Goal: Task Accomplishment & Management: Use online tool/utility

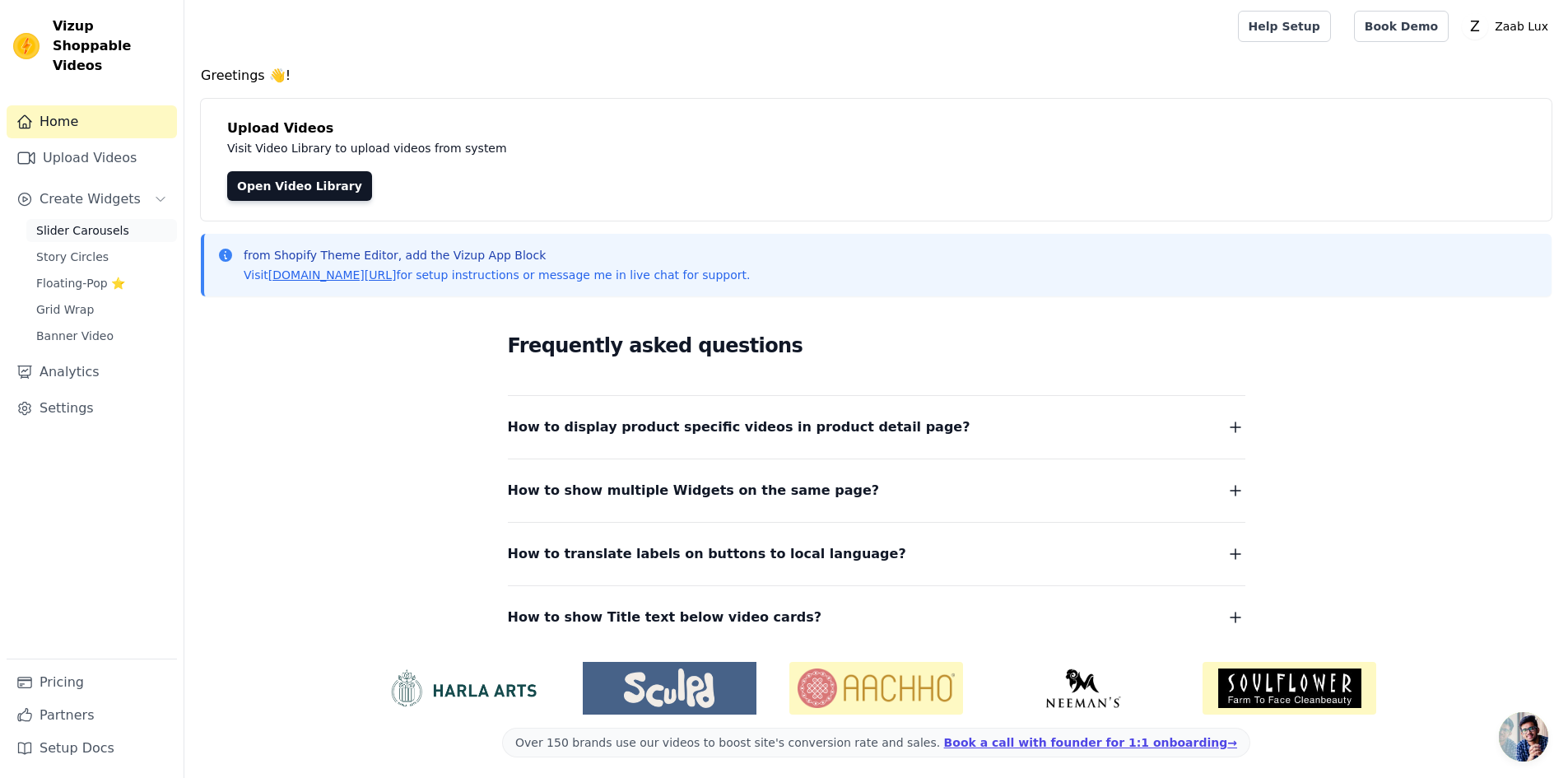
click at [154, 219] on link "Slider Carousels" at bounding box center [102, 230] width 151 height 23
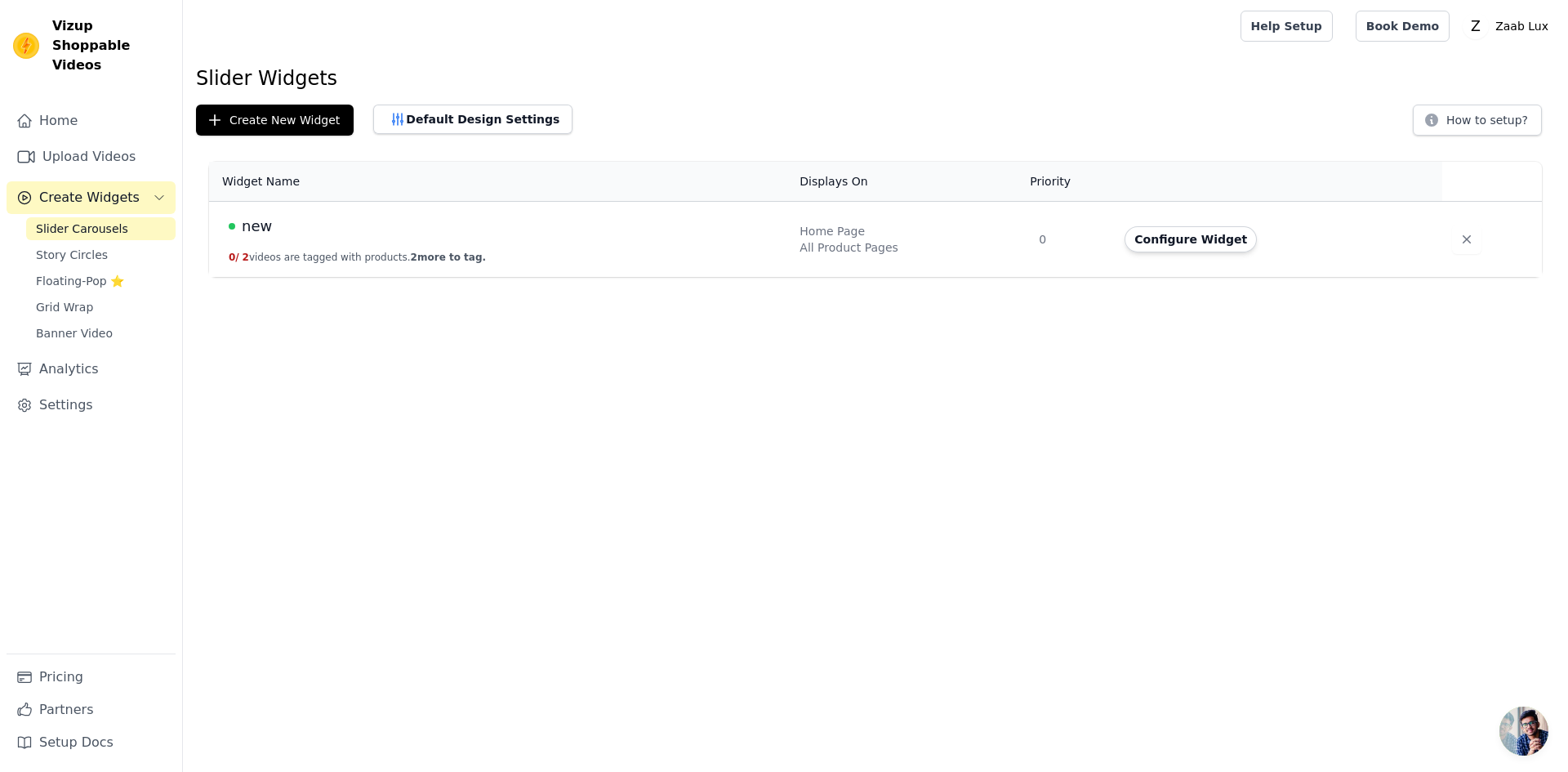
click at [334, 254] on button "0 / 2 videos are tagged with products. 2 more to tag." at bounding box center [357, 257] width 257 height 13
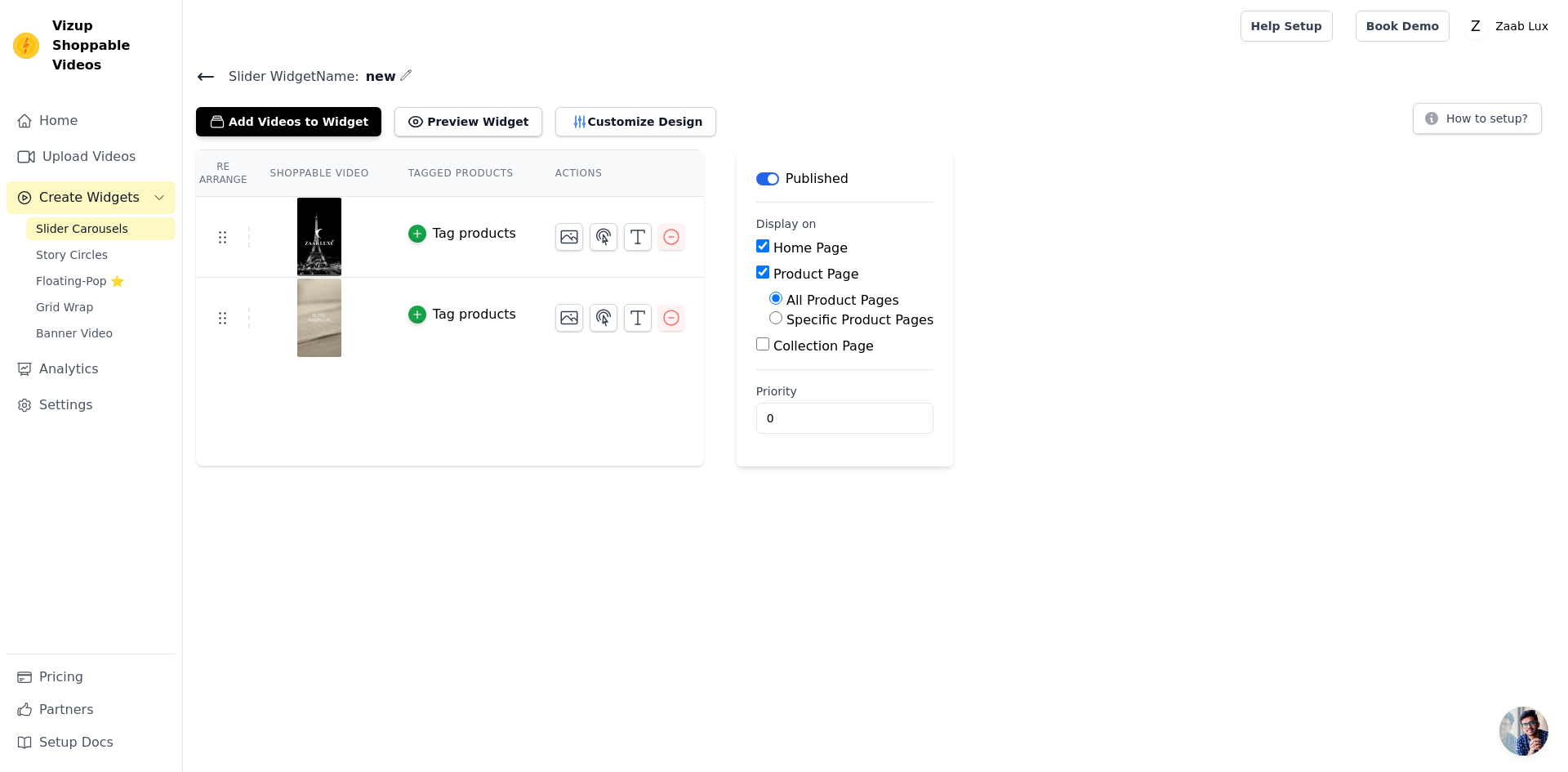
click at [312, 173] on th "Shoppable Video" at bounding box center [318, 173] width 138 height 47
click at [234, 171] on th "Re Arrange" at bounding box center [222, 173] width 54 height 47
click at [375, 161] on th "Shoppable Video" at bounding box center [318, 173] width 138 height 47
click at [500, 161] on th "Tagged Products" at bounding box center [462, 173] width 147 height 47
click at [595, 160] on th "Actions" at bounding box center [620, 173] width 168 height 47
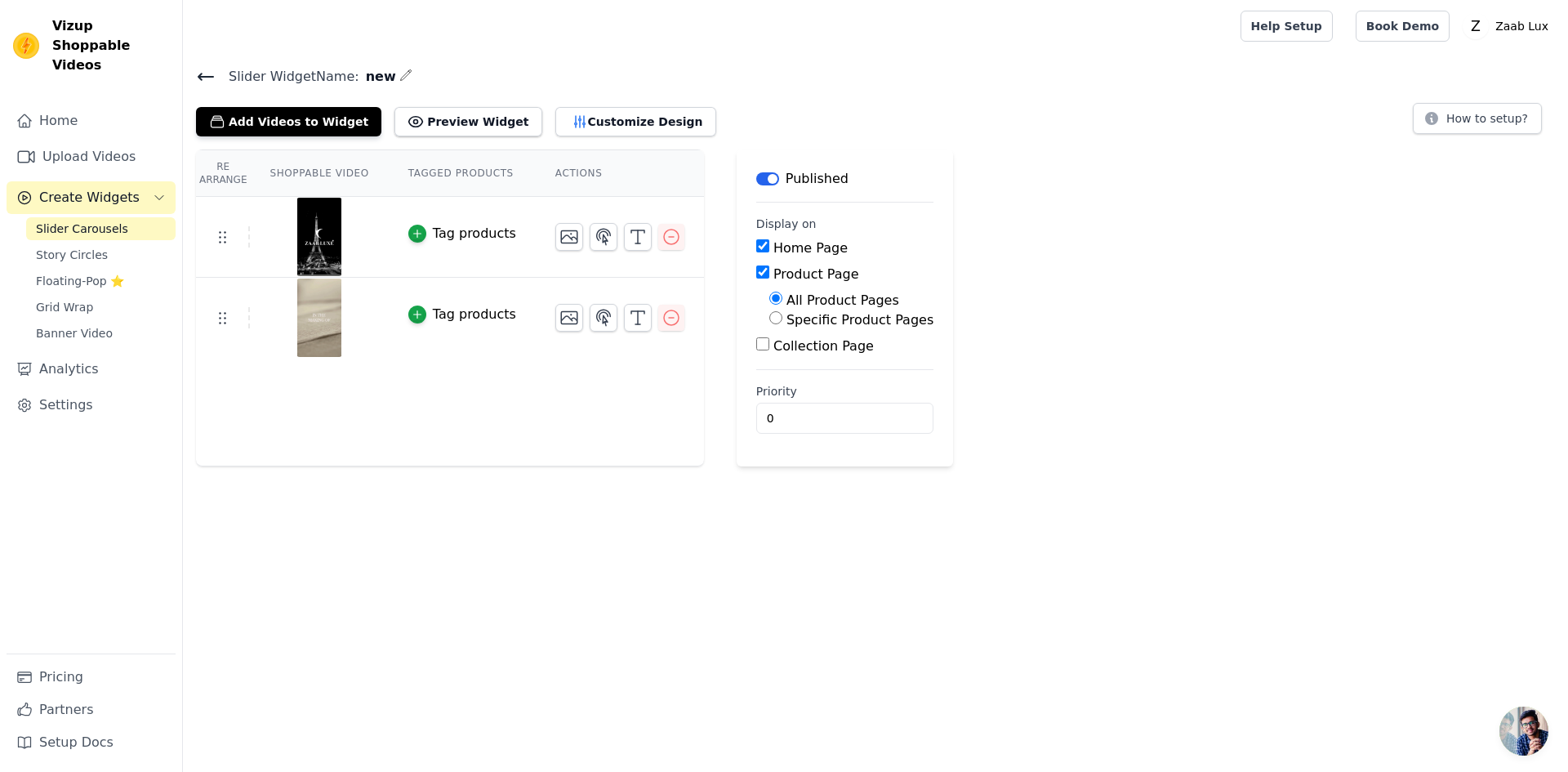
click at [196, 70] on div "Slider Widget Name: new Add Videos to Widget Preview Widget Customize Design Ho…" at bounding box center [875, 101] width 1385 height 71
click at [201, 72] on icon at bounding box center [205, 76] width 19 height 19
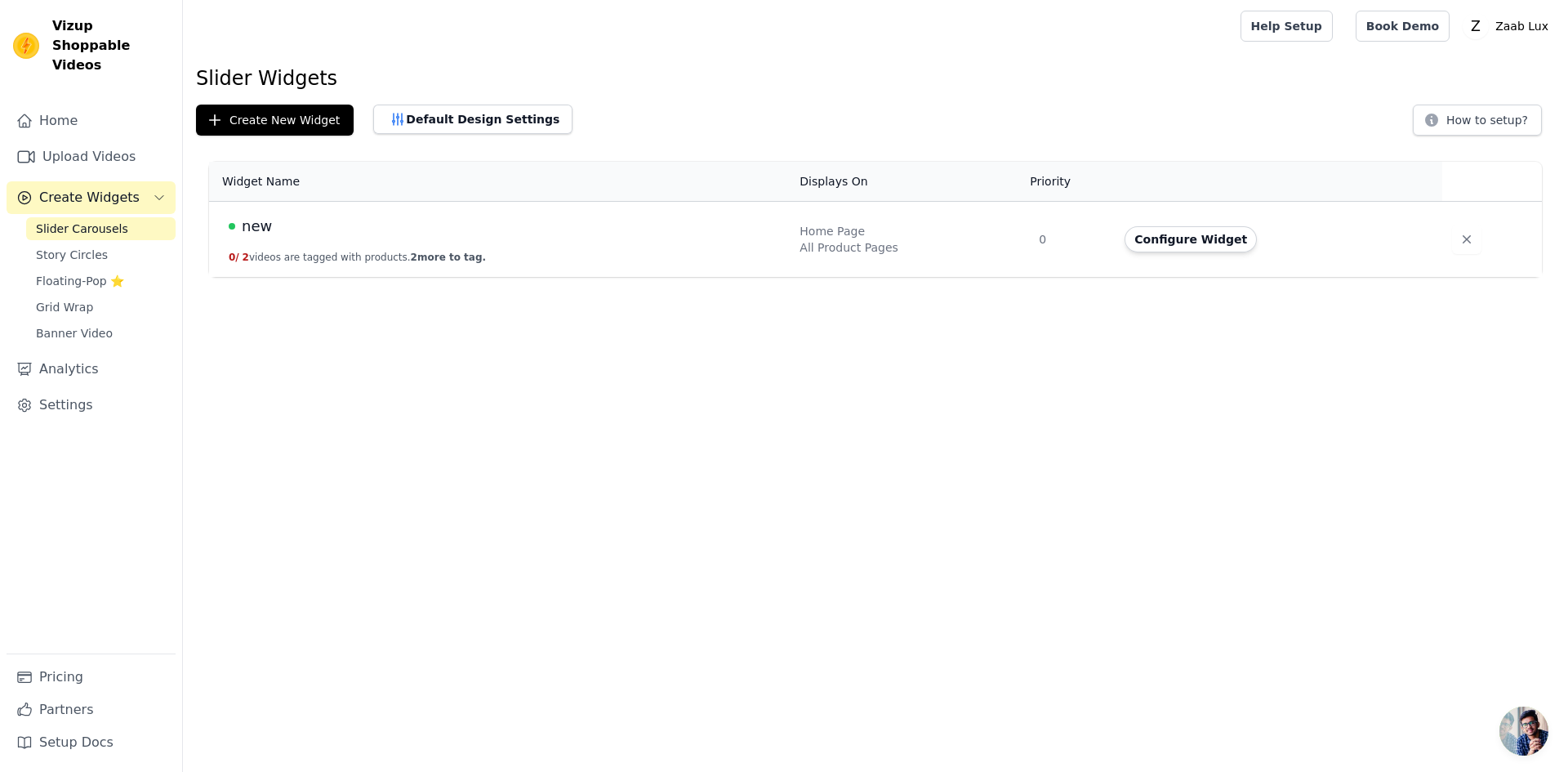
click at [1162, 264] on td "Configure Widget" at bounding box center [1279, 240] width 327 height 76
click at [1158, 251] on button "Configure Widget" at bounding box center [1190, 239] width 133 height 27
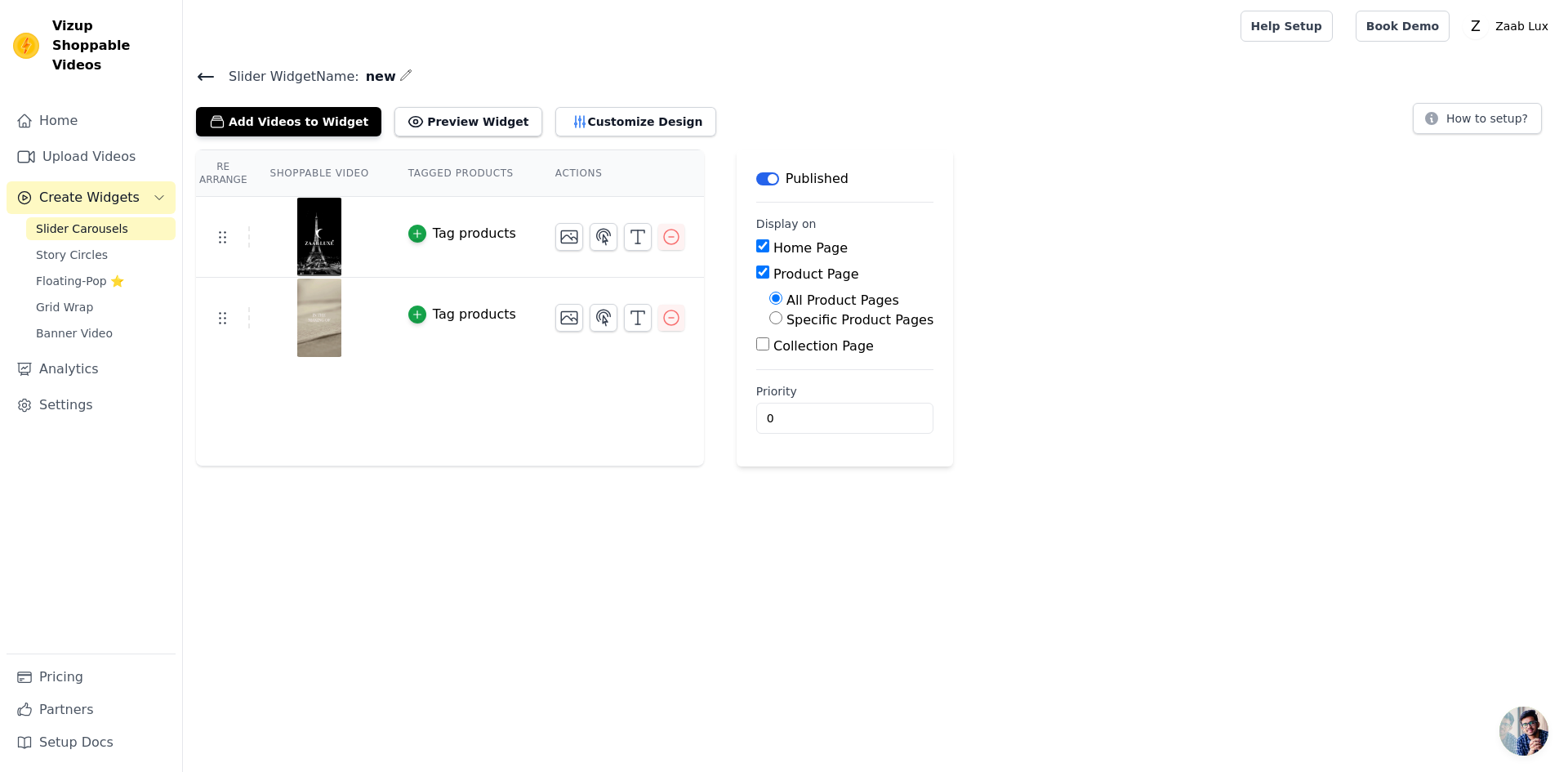
click at [313, 170] on th "Shoppable Video" at bounding box center [318, 173] width 138 height 47
click at [88, 295] on link "Grid Wrap" at bounding box center [101, 306] width 150 height 23
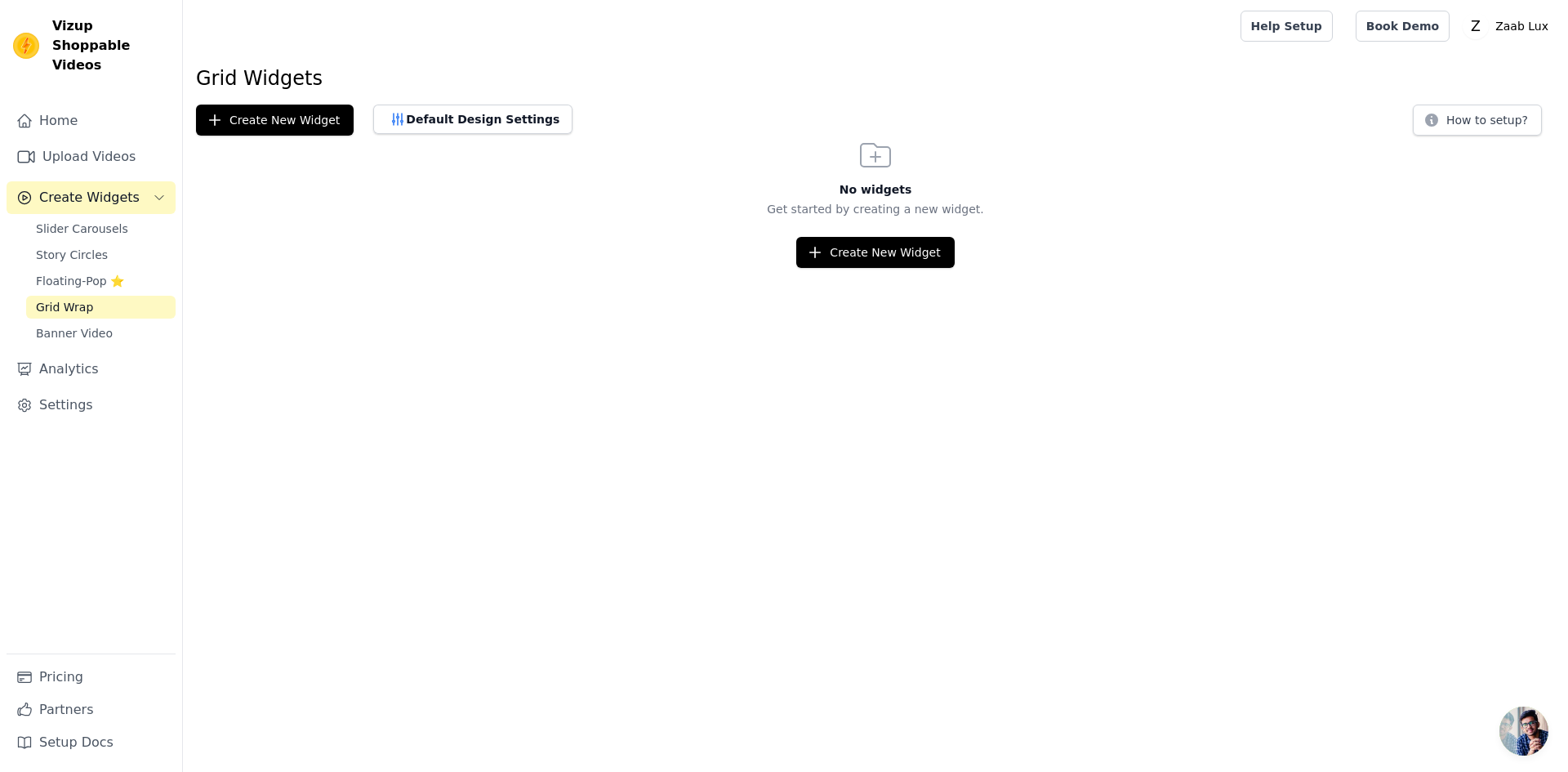
click at [886, 268] on html "Vizup Shoppable Videos Home Upload Videos Create Widgets Slider Carousels Story…" at bounding box center [784, 134] width 1568 height 268
click at [891, 250] on button "Create New Widget" at bounding box center [875, 252] width 157 height 31
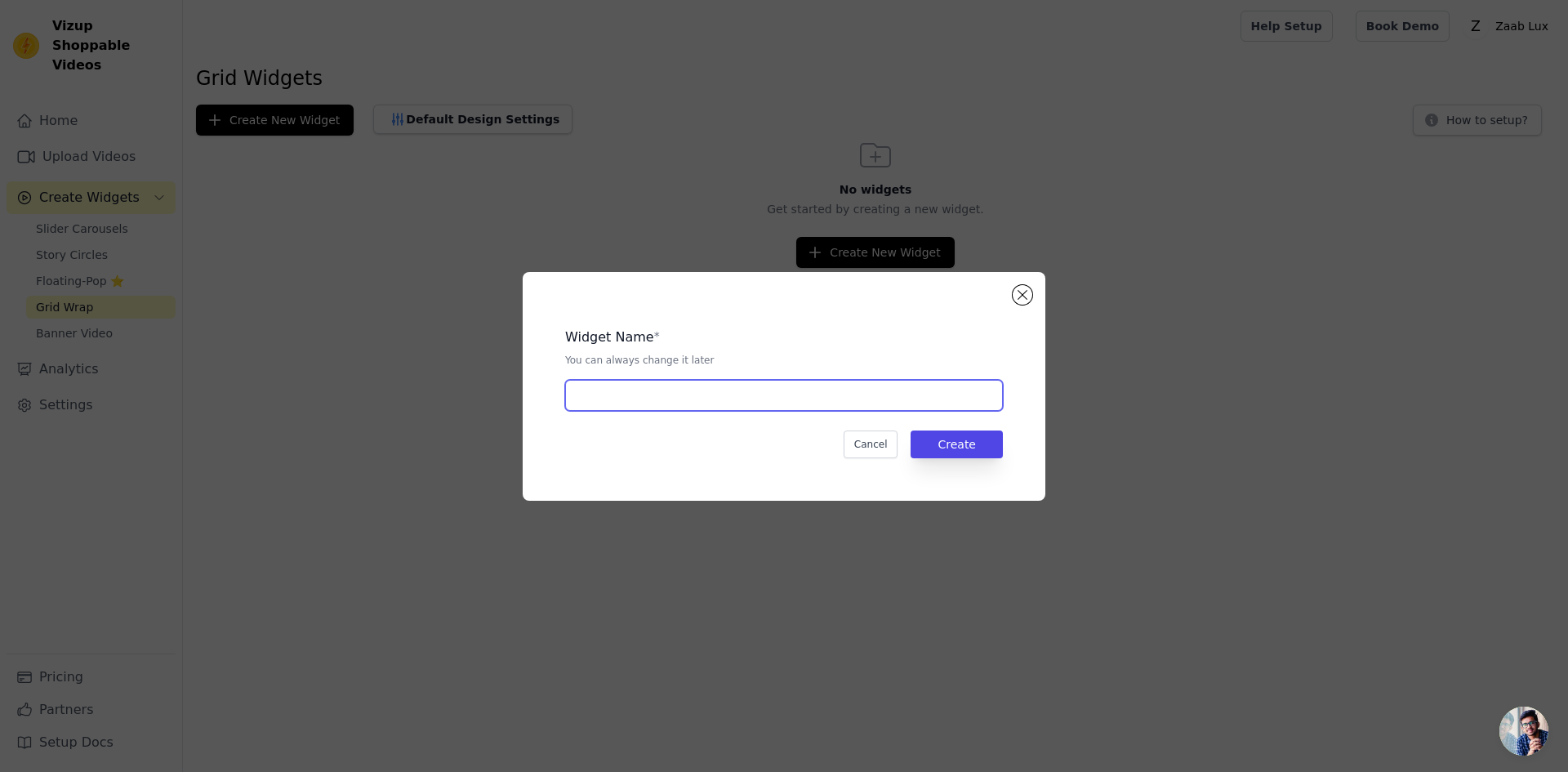
click at [640, 402] on input "text" at bounding box center [784, 395] width 438 height 31
type input "new"
click at [966, 447] on button "Create" at bounding box center [956, 445] width 92 height 27
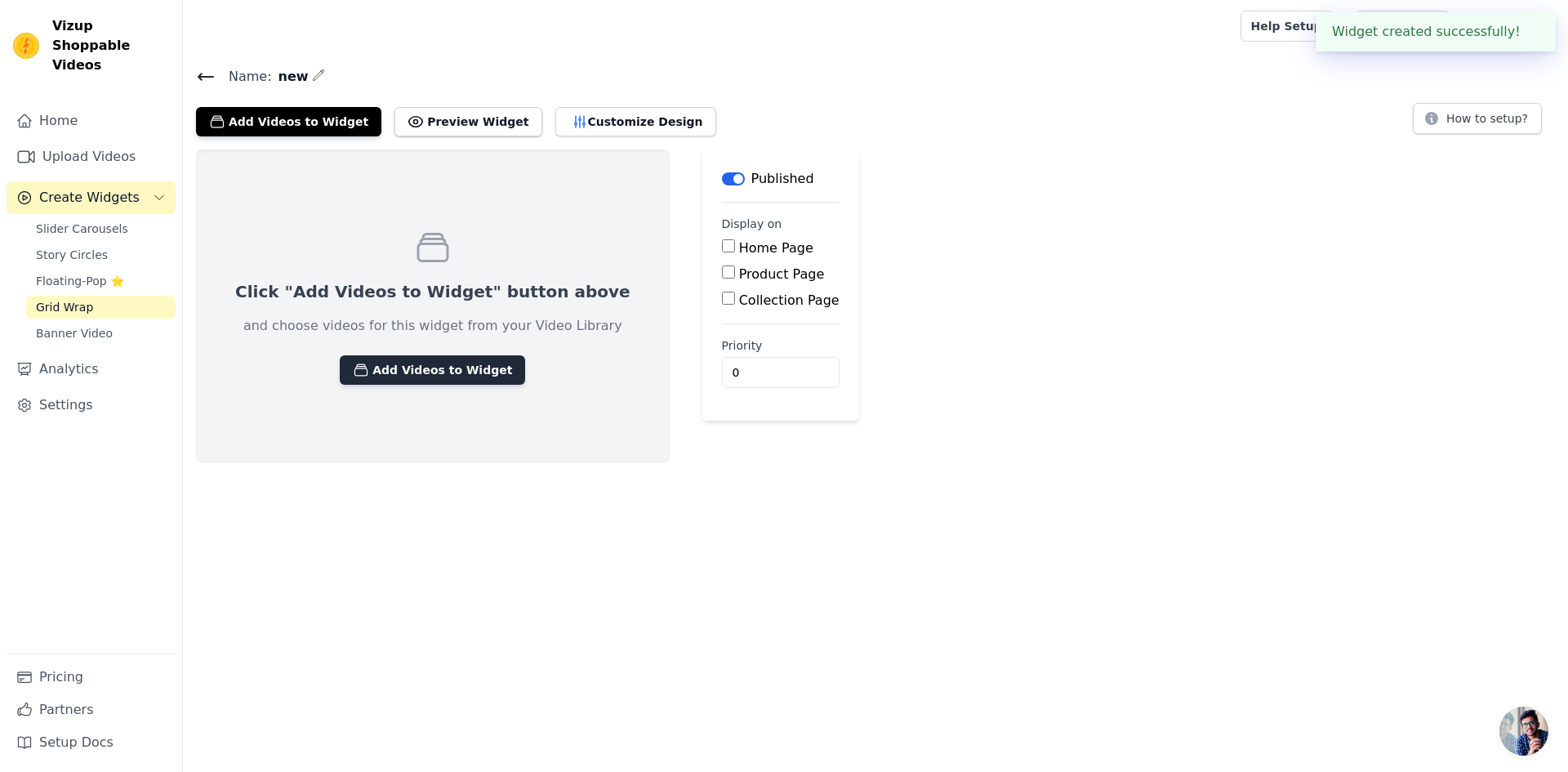
click at [404, 373] on button "Add Videos to Widget" at bounding box center [432, 370] width 186 height 29
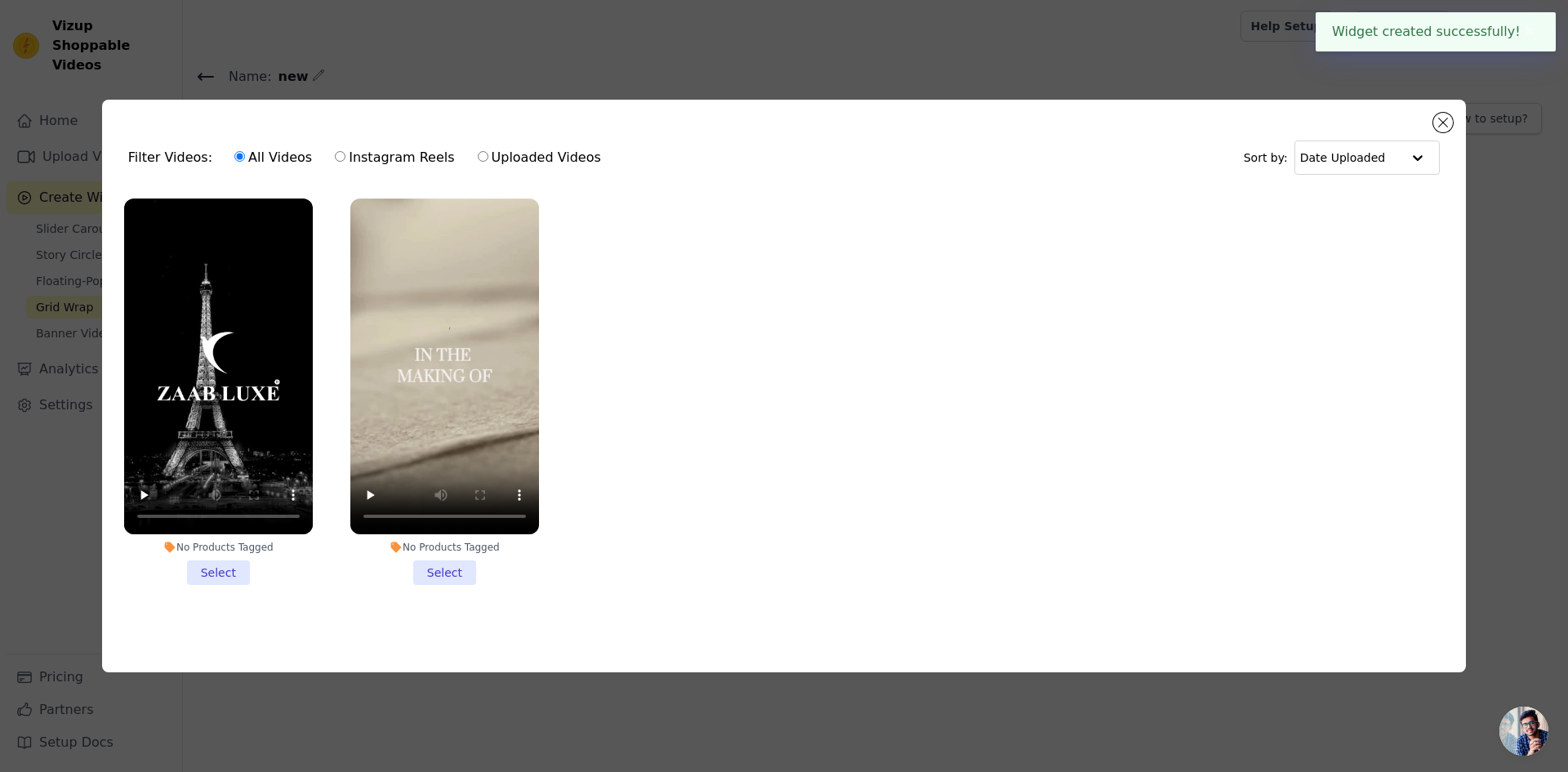
click at [212, 563] on li "No Products Tagged Select" at bounding box center [219, 391] width 188 height 387
click at [0, 0] on input "No Products Tagged Select" at bounding box center [0, 0] width 0 height 0
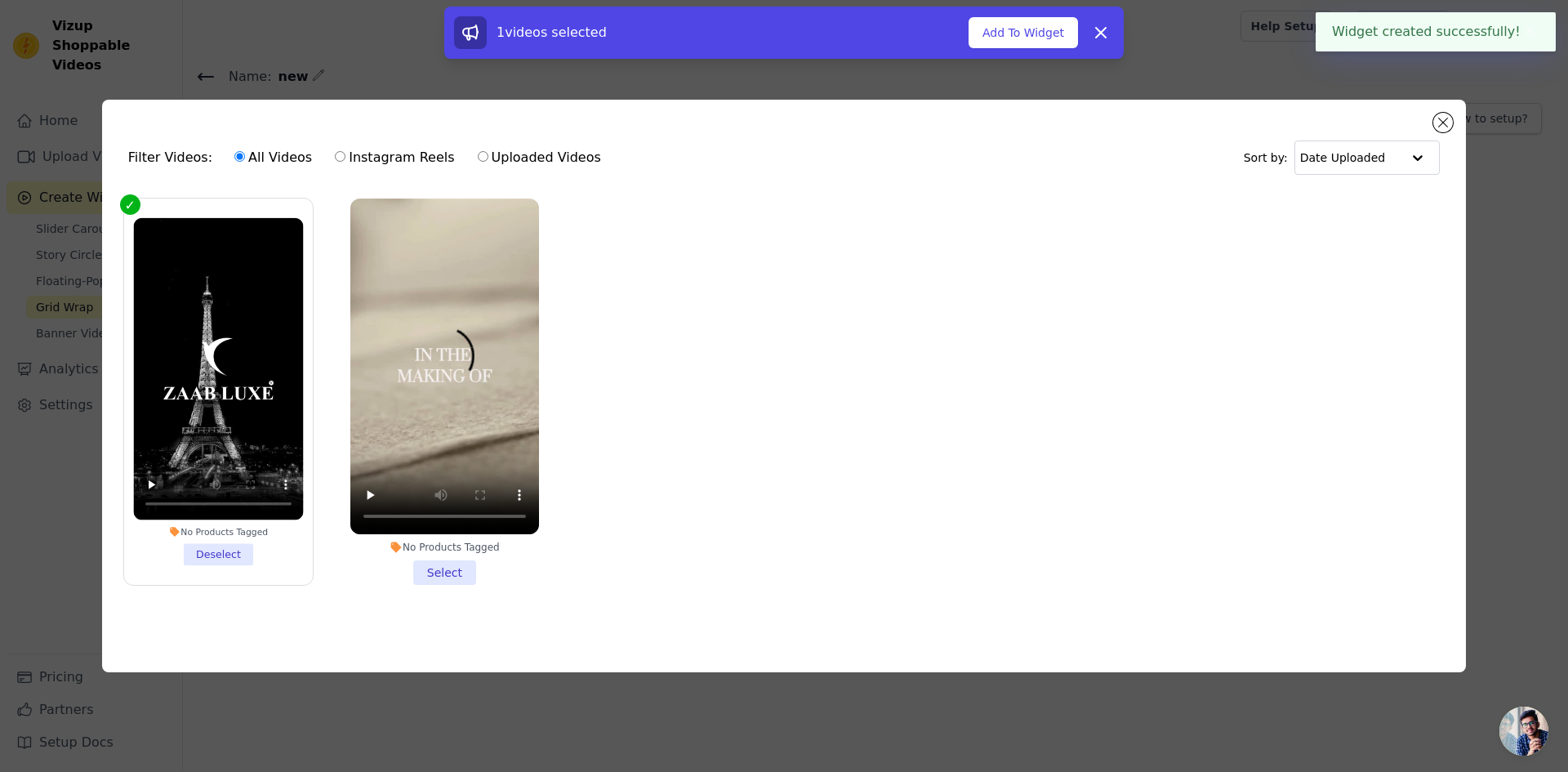
click at [432, 563] on li "No Products Tagged Select" at bounding box center [444, 391] width 188 height 387
click at [0, 0] on input "No Products Tagged Select" at bounding box center [0, 0] width 0 height 0
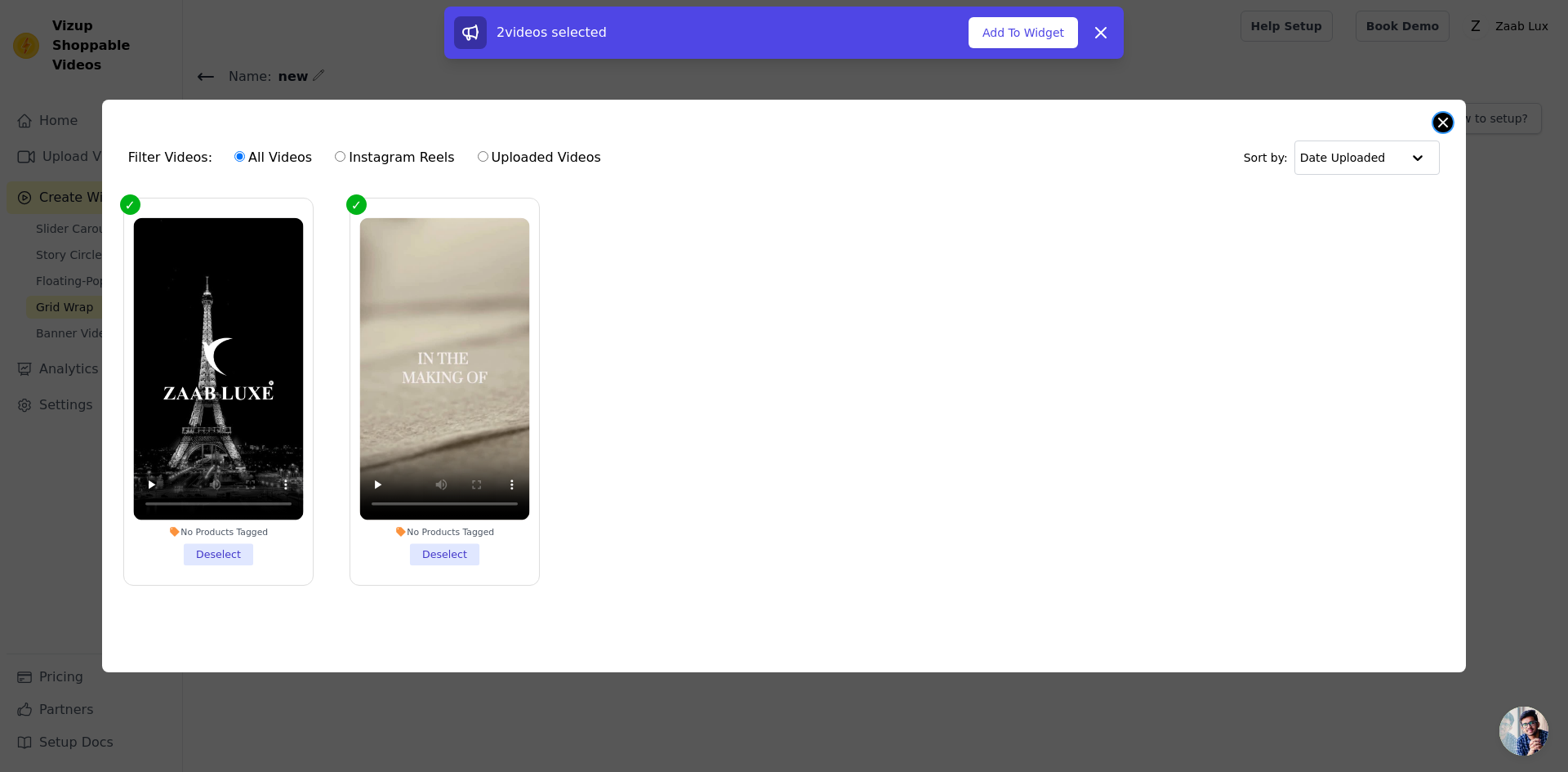
click at [1437, 125] on button "Close modal" at bounding box center [1443, 122] width 19 height 19
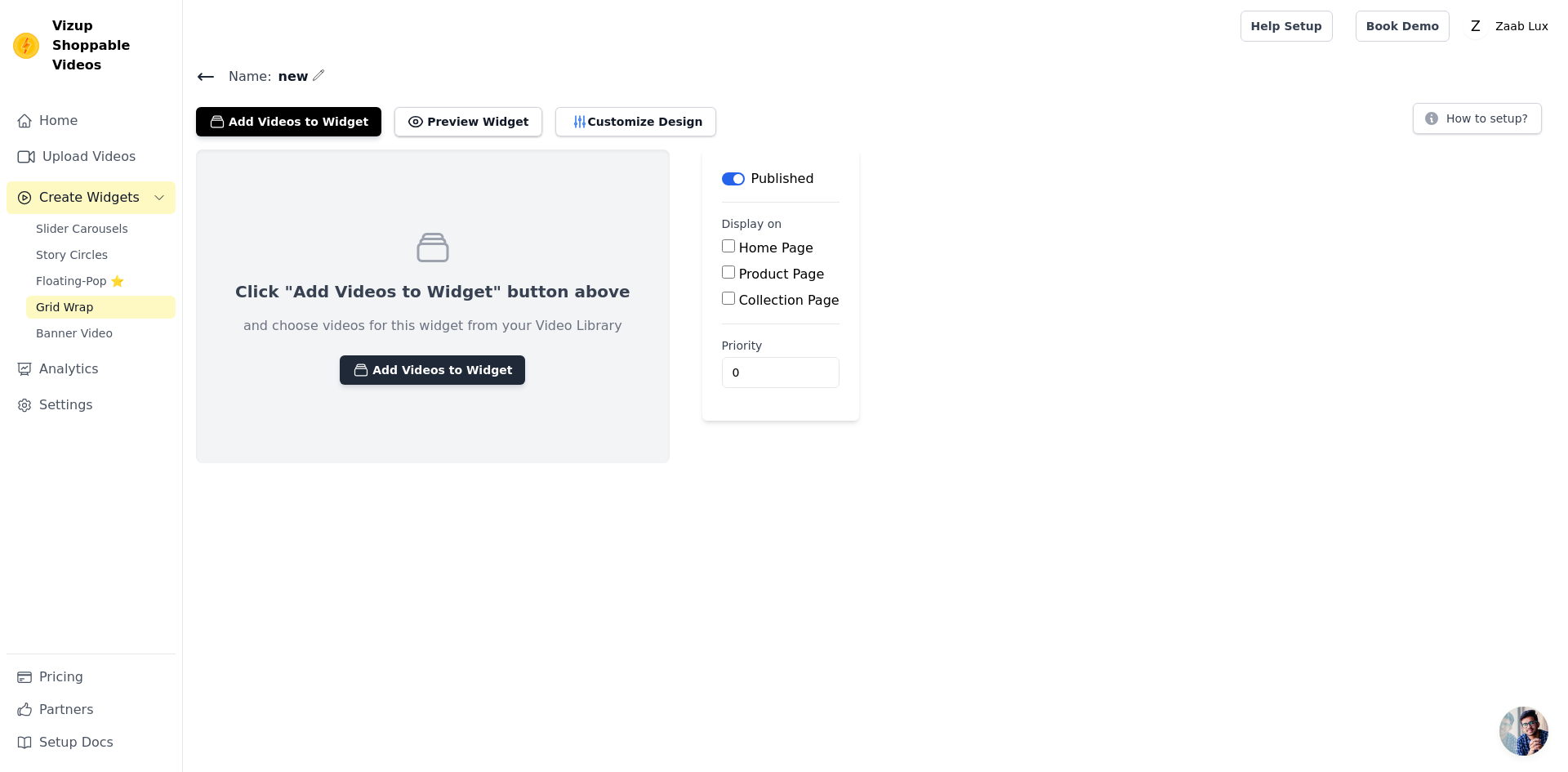
click at [433, 357] on button "Add Videos to Widget" at bounding box center [432, 370] width 186 height 29
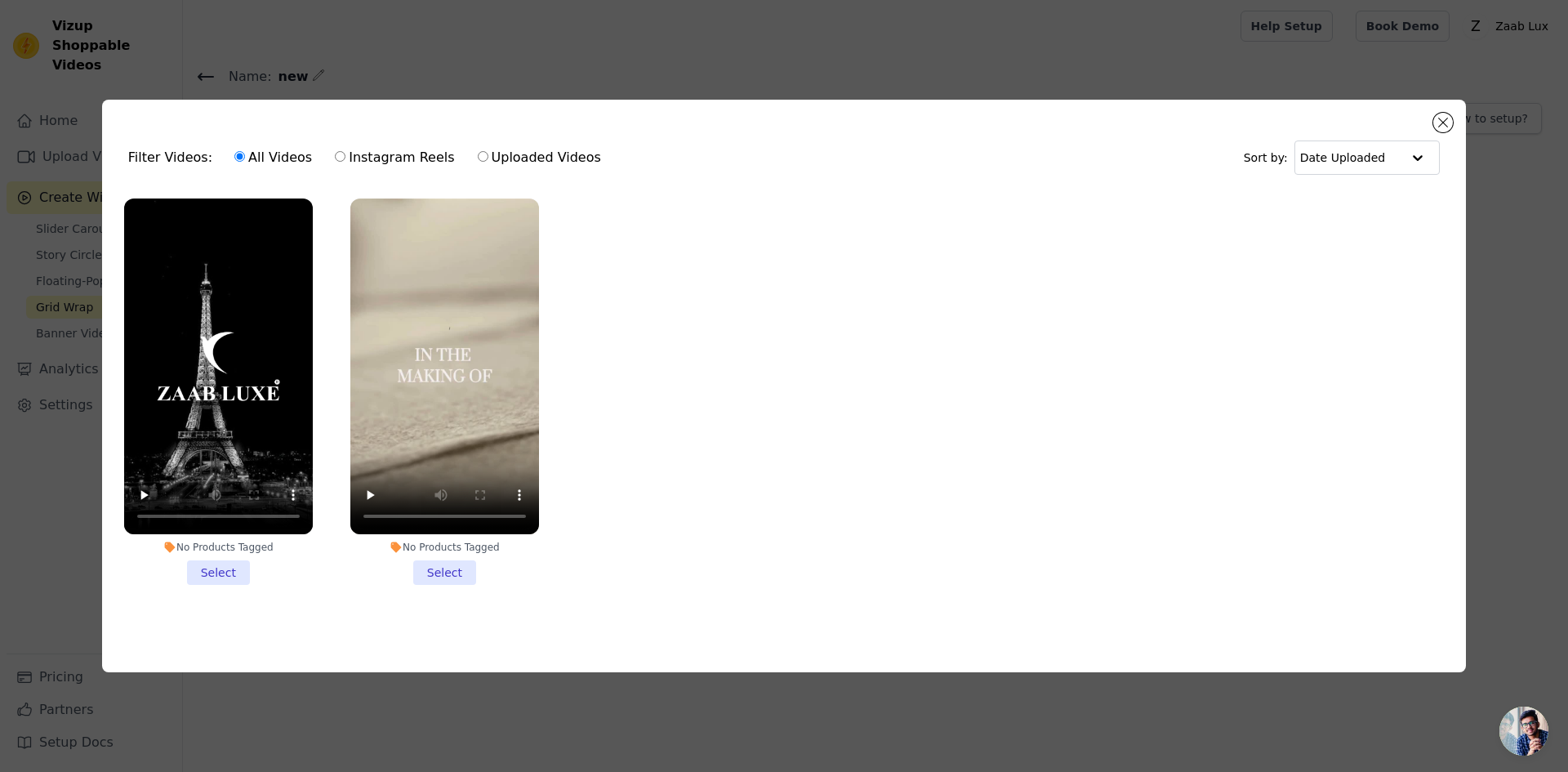
click at [246, 569] on li "No Products Tagged Select" at bounding box center [219, 391] width 188 height 387
click at [0, 0] on input "No Products Tagged Select" at bounding box center [0, 0] width 0 height 0
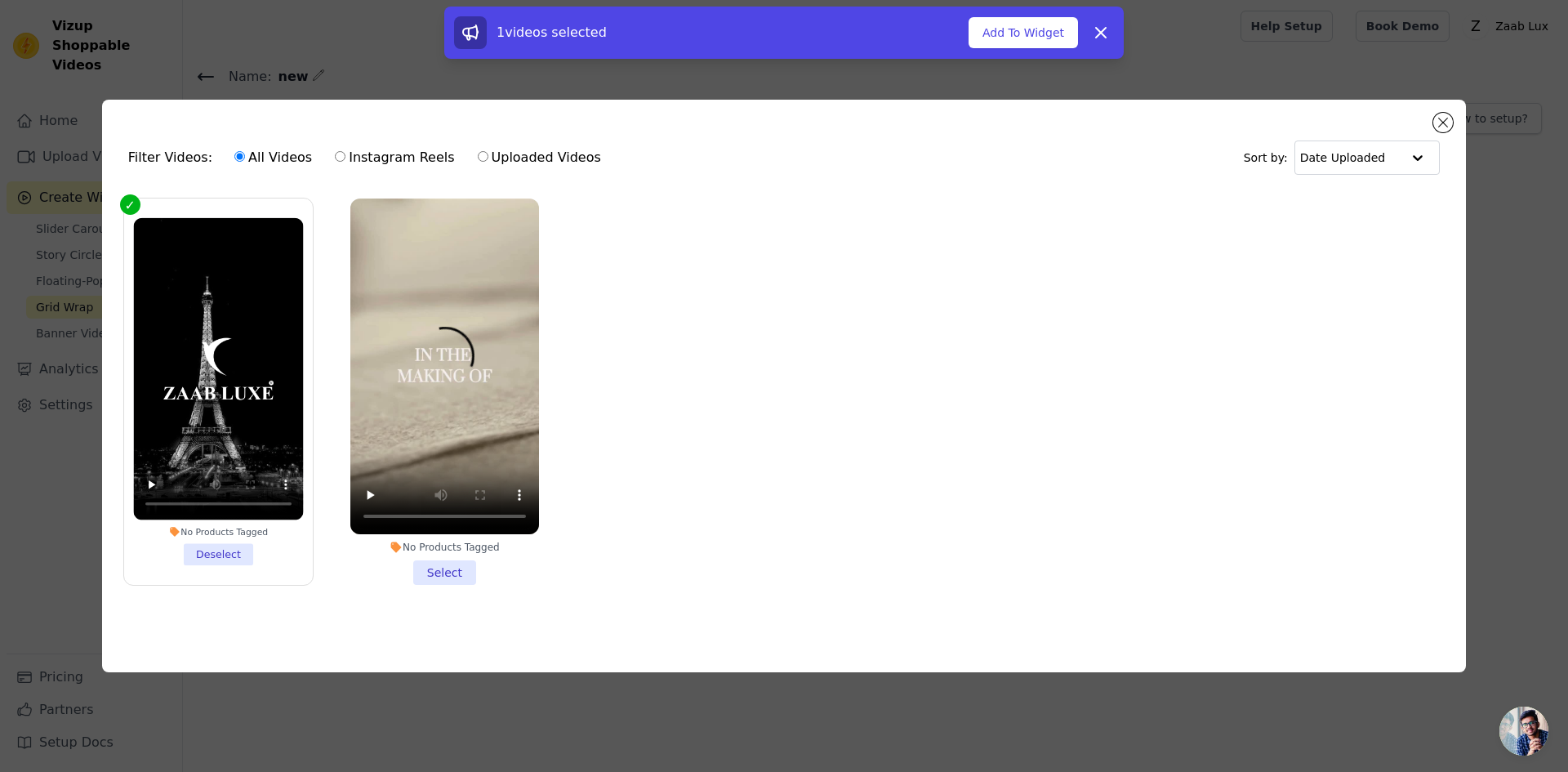
click at [383, 573] on li "No Products Tagged Select" at bounding box center [444, 391] width 188 height 387
click at [0, 0] on input "No Products Tagged Select" at bounding box center [0, 0] width 0 height 0
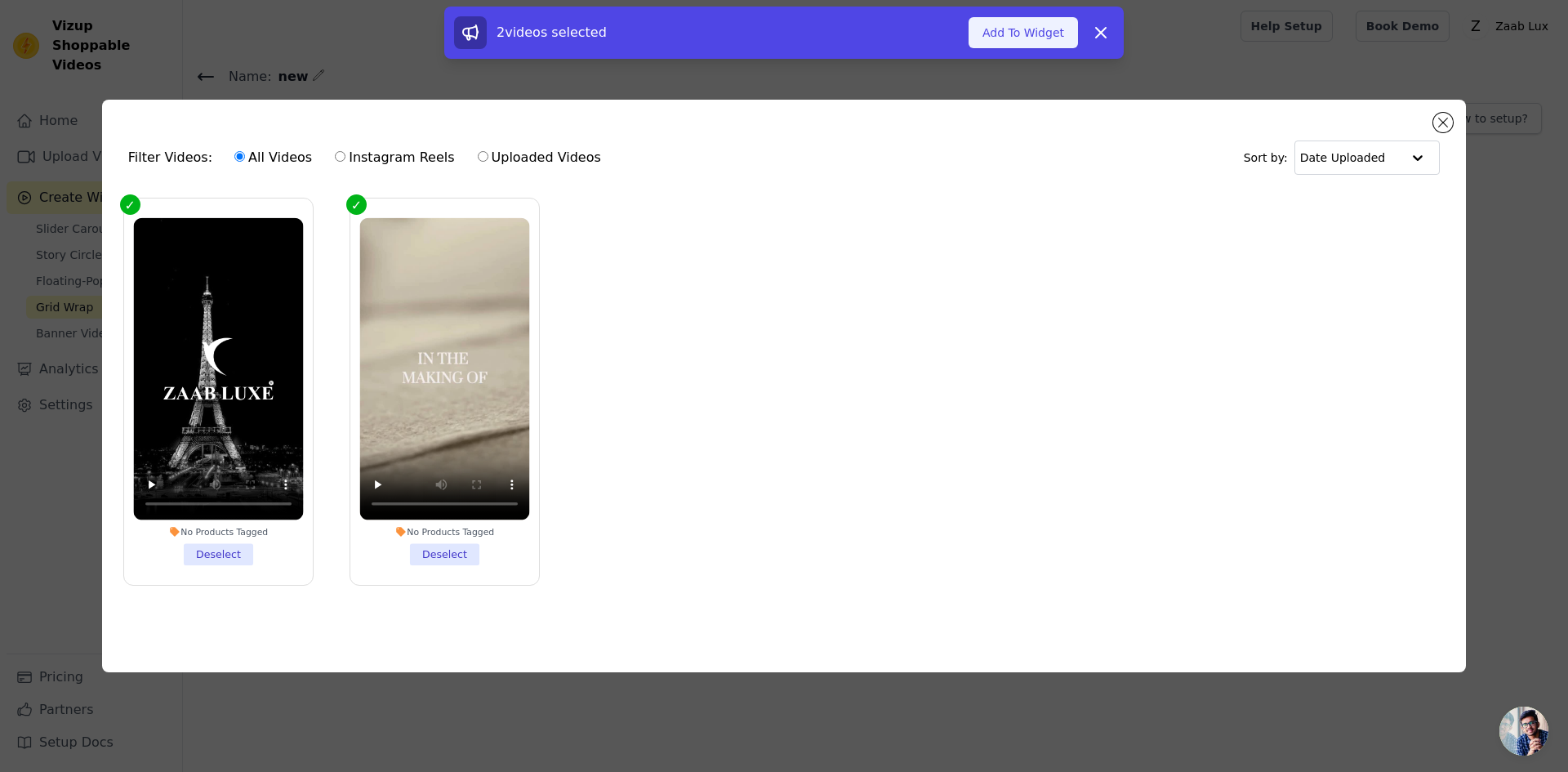
click at [1017, 44] on button "Add To Widget" at bounding box center [1024, 33] width 110 height 31
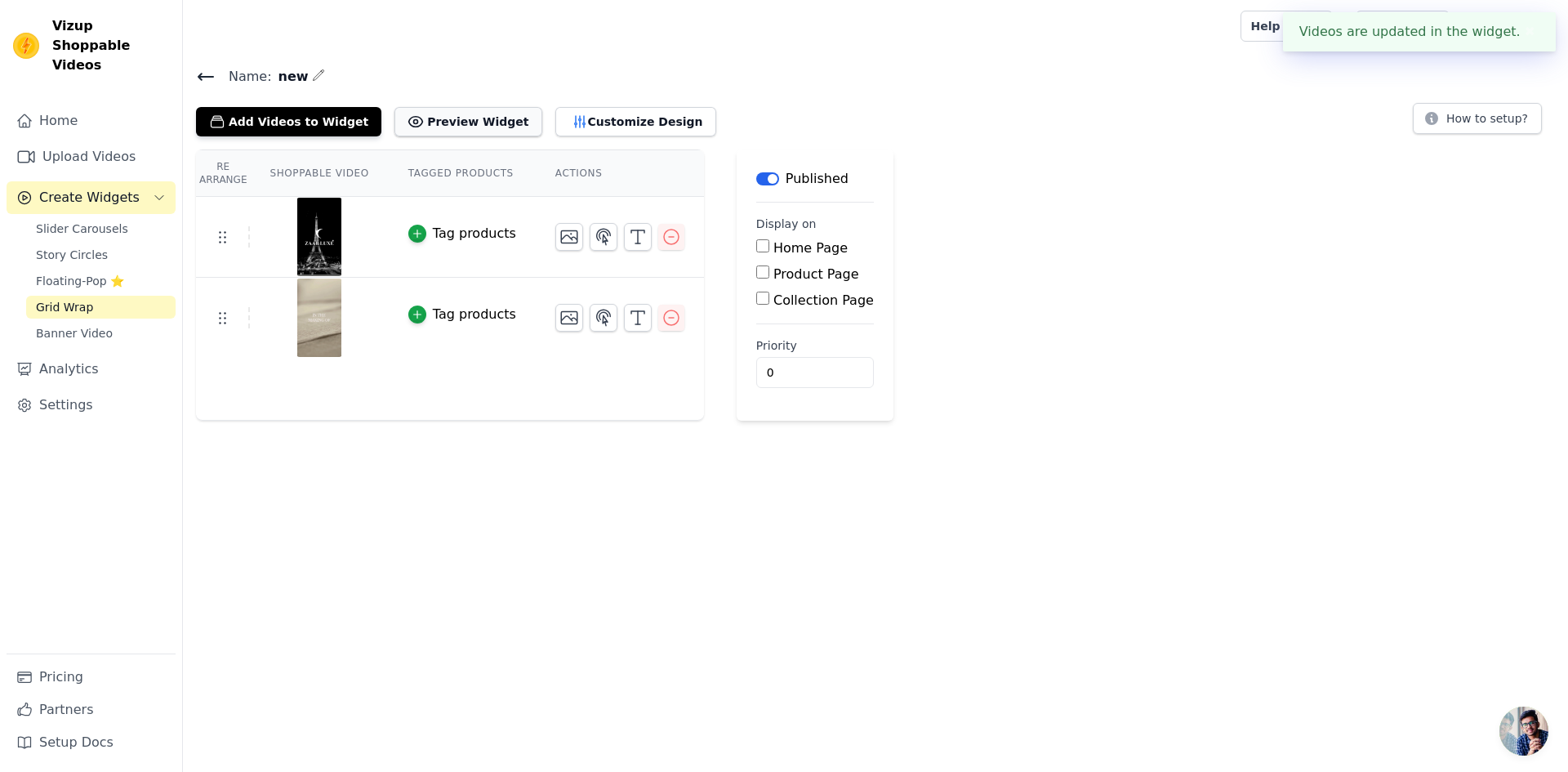
drag, startPoint x: 464, startPoint y: 104, endPoint x: 472, endPoint y: 112, distance: 11.3
click at [468, 105] on div "Add Videos to Widget Preview Widget Customize Design" at bounding box center [462, 118] width 533 height 36
click at [473, 116] on button "Preview Widget" at bounding box center [468, 122] width 147 height 29
click at [774, 273] on label "Product Page" at bounding box center [816, 273] width 86 height 16
click at [770, 273] on input "Product Page" at bounding box center [763, 272] width 13 height 13
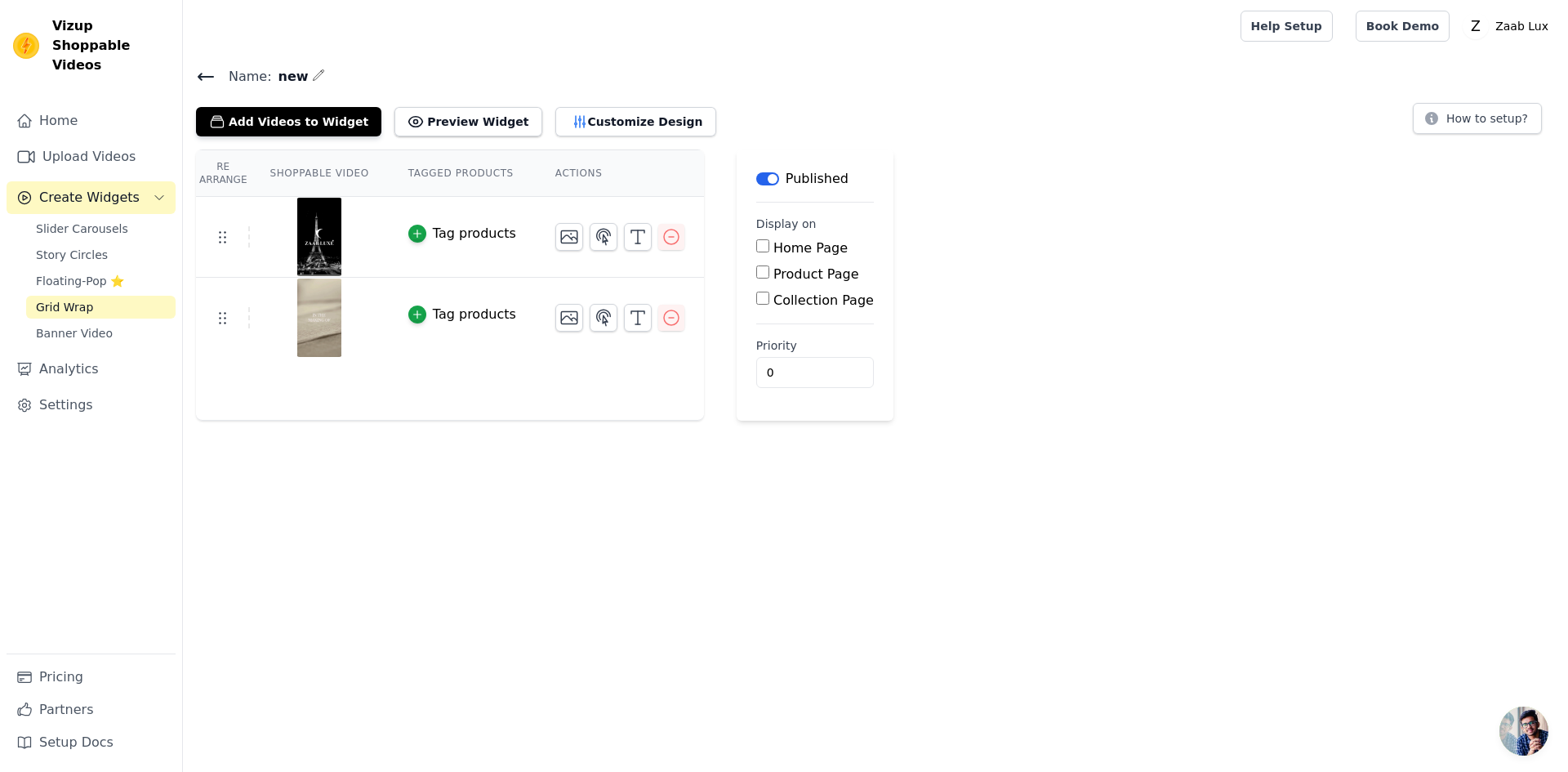
checkbox input "true"
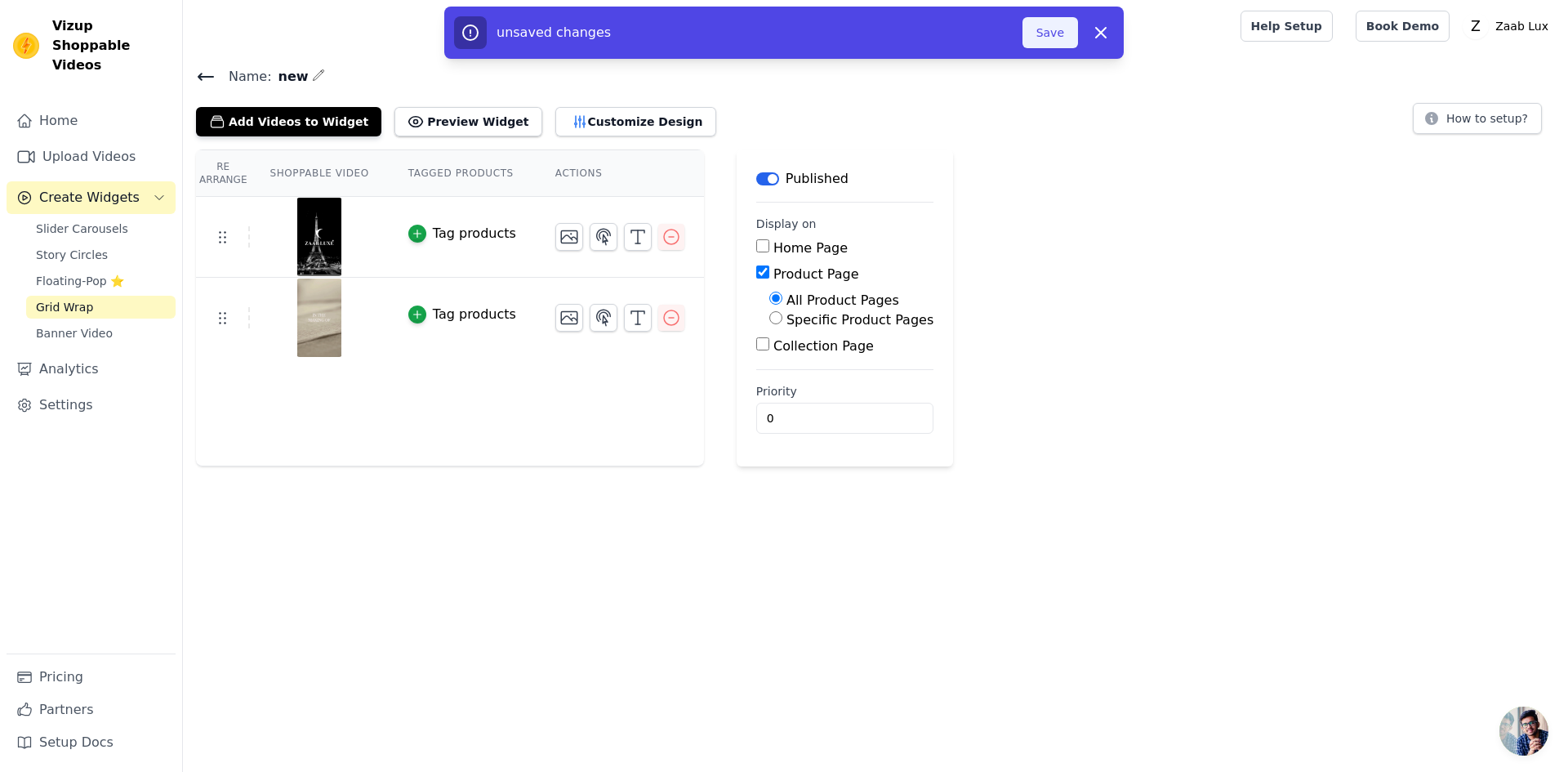
click at [1034, 30] on button "Save" at bounding box center [1051, 33] width 56 height 31
click at [1040, 30] on button "Save" at bounding box center [1051, 33] width 56 height 31
